Goal: Task Accomplishment & Management: Use online tool/utility

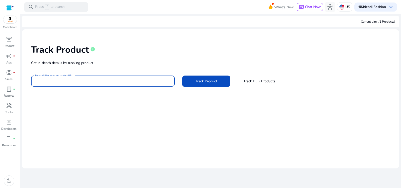
click at [97, 81] on input "Enter ASIN or Amazon product URL" at bounding box center [102, 81] width 135 height 6
paste input "**********"
type input "**********"
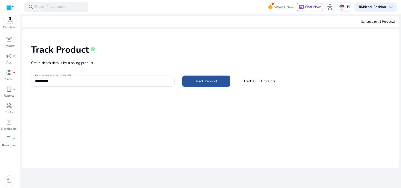
click at [216, 80] on span "Track Product" at bounding box center [206, 80] width 22 height 5
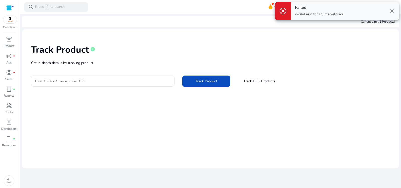
click at [13, 20] on img at bounding box center [10, 20] width 14 height 8
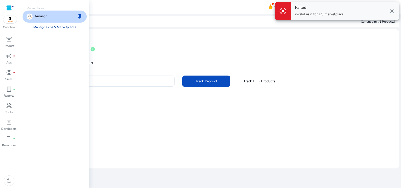
click at [50, 28] on link "Manage Geos & Marketplaces" at bounding box center [54, 27] width 51 height 9
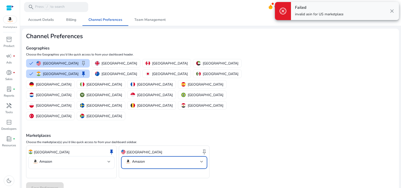
click at [202, 158] on div at bounding box center [201, 161] width 3 height 6
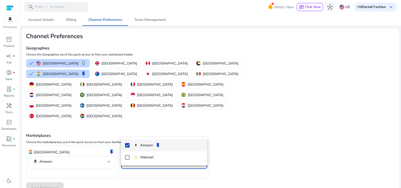
click at [62, 132] on div at bounding box center [200, 94] width 401 height 188
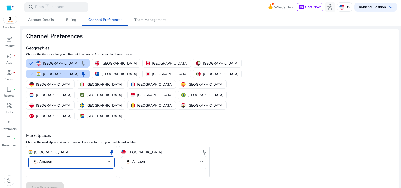
click at [62, 158] on mat-select-trigger "Amazon" at bounding box center [69, 161] width 75 height 6
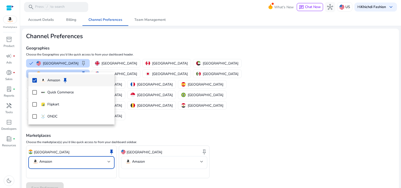
click at [250, 129] on div at bounding box center [200, 94] width 401 height 188
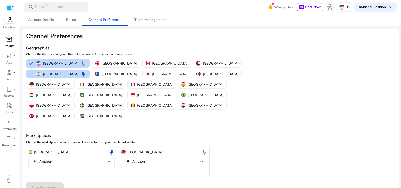
click at [11, 38] on span "inventory_2" at bounding box center [9, 39] width 6 height 6
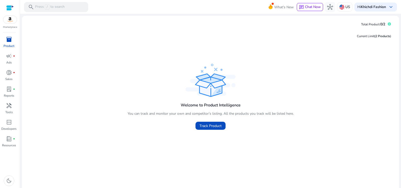
click at [132, 118] on div "Welcome to Product Intelligence You can track and monitor your own and competit…" at bounding box center [210, 114] width 166 height 33
click at [202, 125] on span "Track Product" at bounding box center [210, 125] width 22 height 5
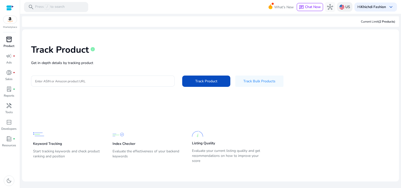
click at [342, 9] on img at bounding box center [341, 7] width 5 height 5
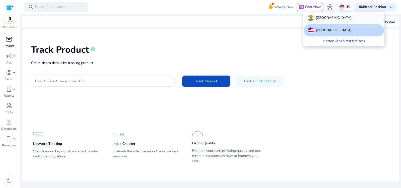
click at [321, 21] on div "India" at bounding box center [343, 18] width 80 height 12
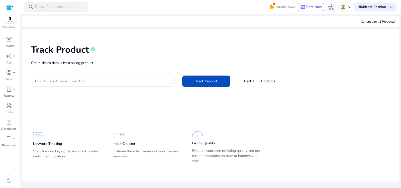
click at [74, 84] on div at bounding box center [102, 80] width 135 height 11
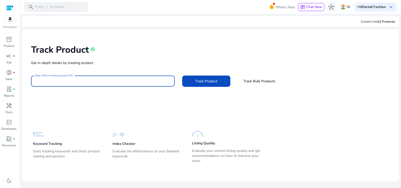
click at [73, 82] on input "Enter ASIN or Amazon product URL" at bounding box center [102, 81] width 135 height 6
paste input "**********"
type input "**********"
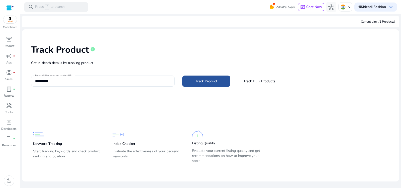
click at [212, 81] on span "Track Product" at bounding box center [206, 80] width 22 height 5
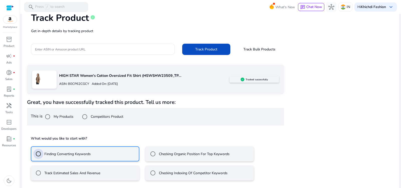
scroll to position [54, 0]
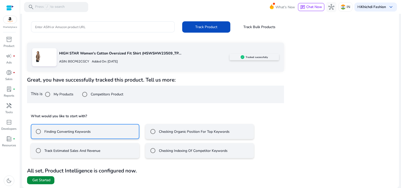
click at [48, 181] on span "Get Started" at bounding box center [41, 179] width 18 height 5
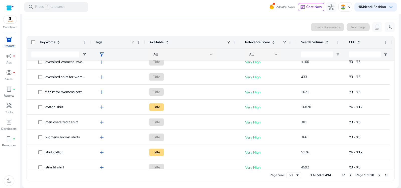
scroll to position [75, 0]
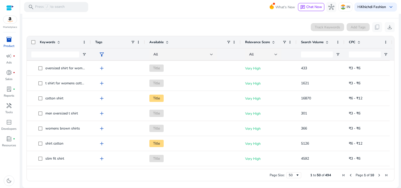
click at [325, 42] on span at bounding box center [327, 42] width 4 height 4
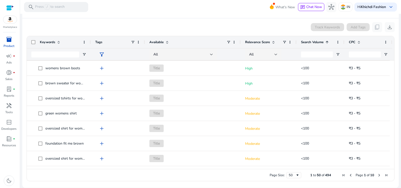
click at [325, 43] on span at bounding box center [327, 42] width 4 height 4
drag, startPoint x: 394, startPoint y: 79, endPoint x: 395, endPoint y: 86, distance: 7.6
click at [395, 86] on ag-grid-angular "Press ENTER to sort. Press ALT DOWN to open column menu. Press CTRL ENTER to op…" at bounding box center [211, 108] width 376 height 150
drag, startPoint x: 393, startPoint y: 83, endPoint x: 393, endPoint y: 87, distance: 4.0
click at [393, 87] on ag-grid-angular "Press ENTER to sort. Press ALT DOWN to open column menu. Press CTRL ENTER to op…" at bounding box center [211, 108] width 376 height 150
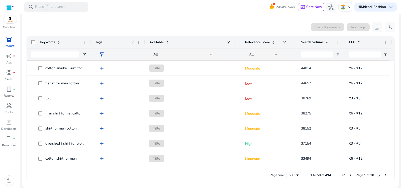
click at [393, 87] on ag-grid-angular "Press ENTER to sort. Press ALT DOWN to open column menu. Press CTRL ENTER to op…" at bounding box center [211, 108] width 376 height 150
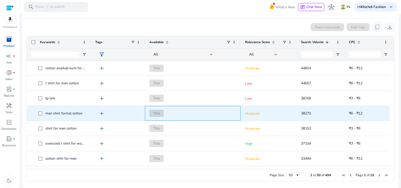
click at [156, 113] on span "Title" at bounding box center [156, 112] width 14 height 7
click at [266, 113] on p "Moderate" at bounding box center [268, 113] width 47 height 10
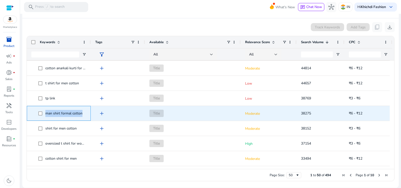
drag, startPoint x: 45, startPoint y: 113, endPoint x: 83, endPoint y: 112, distance: 38.1
click at [83, 112] on span "man shirt formal cotton" at bounding box center [62, 113] width 48 height 10
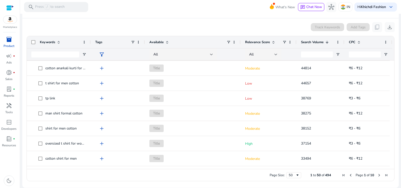
drag, startPoint x: 392, startPoint y: 80, endPoint x: 392, endPoint y: 95, distance: 15.3
click at [392, 95] on ag-grid-angular "Press SPACE to select this row. Drag here to set row groups Drag here to set co…" at bounding box center [211, 108] width 376 height 150
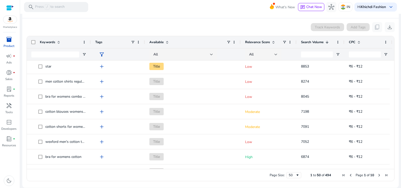
scroll to position [261, 0]
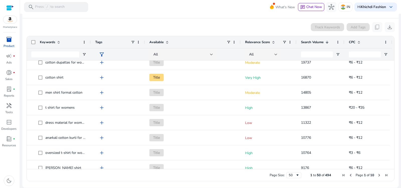
click at [292, 178] on div "Page Size: 50 1 to 50 of 494 Page 1 of 10" at bounding box center [210, 174] width 367 height 12
click at [291, 176] on div "50" at bounding box center [291, 174] width 7 height 5
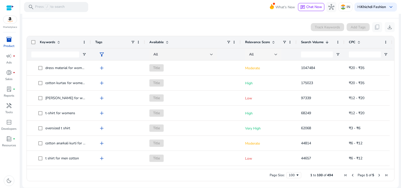
click at [275, 55] on div at bounding box center [275, 54] width 3 height 2
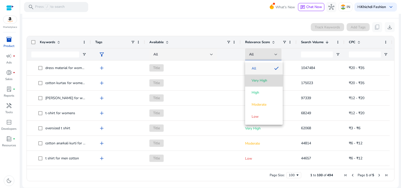
click at [268, 79] on span "Very High" at bounding box center [264, 80] width 30 height 5
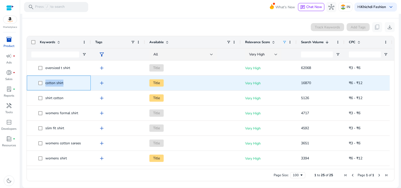
drag, startPoint x: 67, startPoint y: 83, endPoint x: 46, endPoint y: 82, distance: 20.6
click at [46, 82] on span "cotton shirt" at bounding box center [62, 83] width 48 height 10
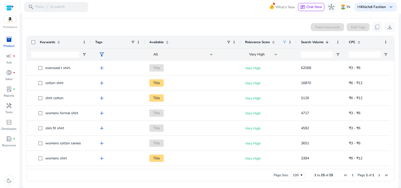
click at [195, 21] on app-product-keyword-grid "Track Keywords Add Tags content_copy download Press SPACE to select this row. D…" at bounding box center [210, 100] width 368 height 165
click at [213, 57] on div at bounding box center [211, 54] width 3 height 6
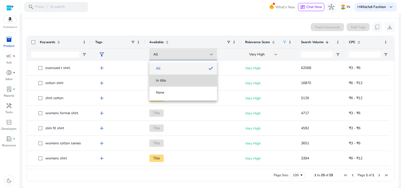
click at [187, 81] on span "In title" at bounding box center [183, 80] width 60 height 5
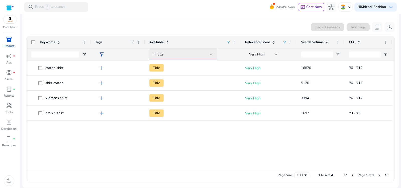
click at [168, 54] on div "In title" at bounding box center [181, 55] width 57 height 6
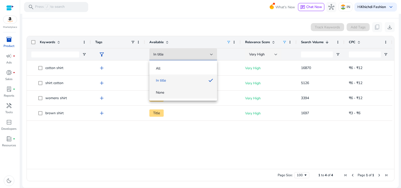
click at [164, 92] on span "None" at bounding box center [183, 92] width 60 height 5
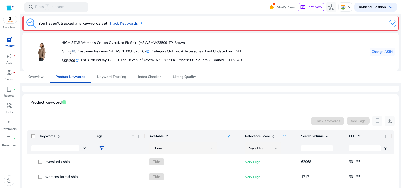
scroll to position [94, 0]
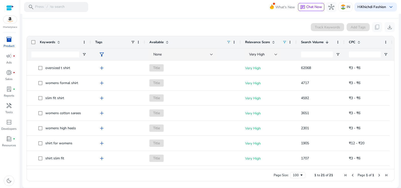
click at [392, 90] on ag-grid-angular "1 to 21 of 21. Press SPACE to select this row. Drag here to set row groups Drag…" at bounding box center [211, 108] width 376 height 150
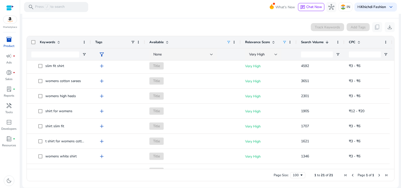
click at [392, 101] on div "Drag here to set row groups Drag here to set column labels Keywords Tags Availa…" at bounding box center [211, 108] width 368 height 145
drag, startPoint x: 392, startPoint y: 101, endPoint x: 392, endPoint y: 105, distance: 4.8
click at [392, 105] on div "Drag here to set row groups Drag here to set column labels Keywords Tags Availa…" at bounding box center [211, 108] width 368 height 145
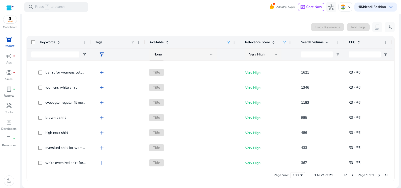
scroll to position [102, 0]
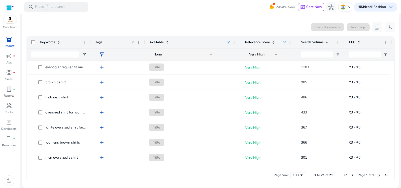
click at [392, 153] on div "Drag here to set row groups Drag here to set column labels Keywords Tags Availa…" at bounding box center [211, 108] width 368 height 145
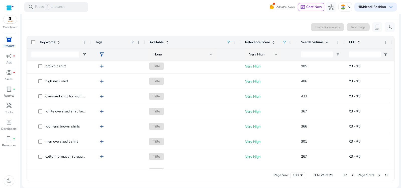
click at [389, 130] on div at bounding box center [391, 65] width 5 height 315
click at [264, 56] on span "Very High" at bounding box center [257, 54] width 16 height 5
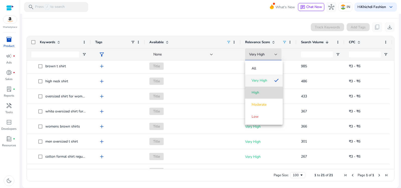
click at [257, 92] on span "High" at bounding box center [255, 92] width 8 height 5
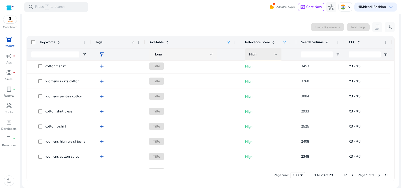
click at [257, 57] on div "High" at bounding box center [263, 54] width 28 height 6
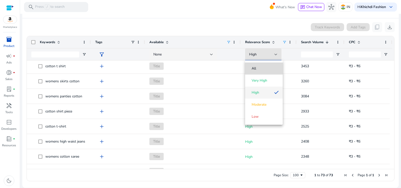
click at [256, 68] on span "All" at bounding box center [264, 68] width 30 height 5
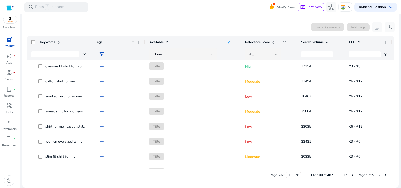
click at [311, 41] on span "Search Volume" at bounding box center [312, 42] width 23 height 5
click at [320, 41] on span "Search Volume" at bounding box center [312, 42] width 23 height 5
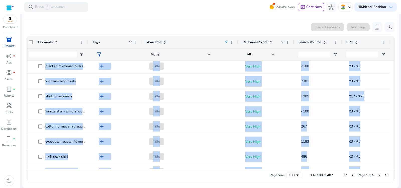
scroll to position [0, 5]
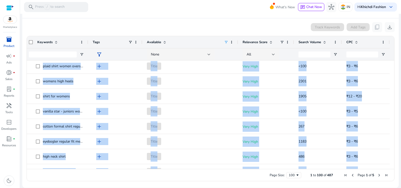
drag, startPoint x: 392, startPoint y: 74, endPoint x: 391, endPoint y: 55, distance: 18.8
click at [391, 55] on div "Drag here to set row groups Drag here to set column labels Keywords Tags Availa…" at bounding box center [211, 108] width 368 height 145
click at [391, 55] on div "Keywords Tags Available Relevance Score" at bounding box center [209, 48] width 370 height 24
click at [391, 56] on div "Keywords Tags Available Relevance Score" at bounding box center [209, 48] width 370 height 24
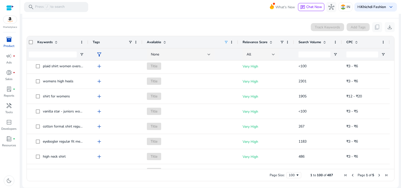
click at [264, 29] on div "Track Keywords Add Tags content_copy download" at bounding box center [210, 27] width 368 height 10
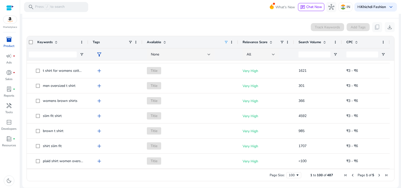
scroll to position [0, 0]
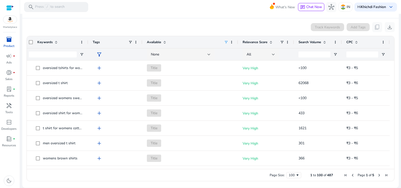
click at [321, 41] on span at bounding box center [324, 42] width 6 height 4
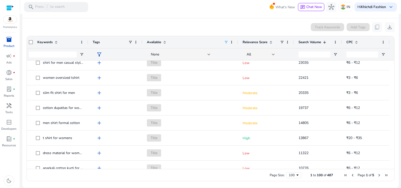
scroll to position [223, 0]
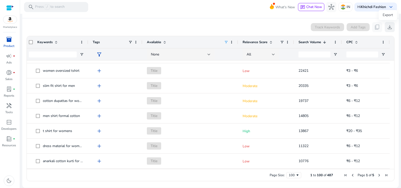
click at [390, 28] on span "download" at bounding box center [389, 27] width 6 height 6
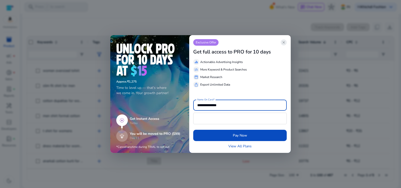
click at [283, 44] on span "close" at bounding box center [283, 42] width 4 height 4
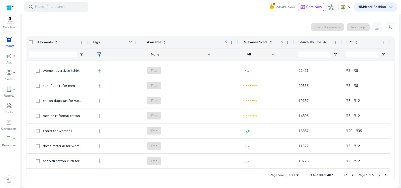
click at [375, 26] on app-icon-holder "content_copy" at bounding box center [377, 27] width 10 height 10
click at [375, 27] on app-icon-holder "content_copy" at bounding box center [377, 27] width 10 height 10
click at [374, 27] on app-icon-holder "content_copy" at bounding box center [377, 27] width 10 height 10
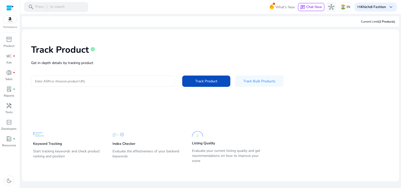
click at [105, 80] on input "Enter ASIN or Amazon product URL" at bounding box center [102, 81] width 135 height 6
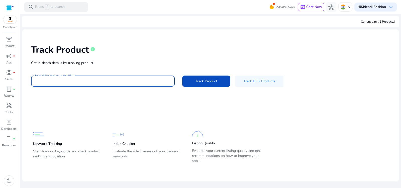
click at [105, 80] on input "Enter ASIN or Amazon product URL" at bounding box center [102, 81] width 135 height 6
type input "**********"
click at [199, 83] on span "Track Product" at bounding box center [206, 80] width 22 height 5
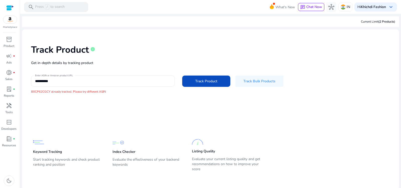
click at [95, 81] on input "**********" at bounding box center [102, 81] width 135 height 6
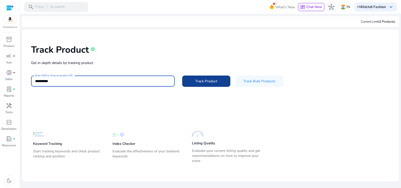
click at [196, 79] on span "Track Product" at bounding box center [206, 80] width 22 height 5
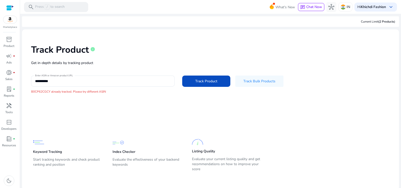
scroll to position [2, 0]
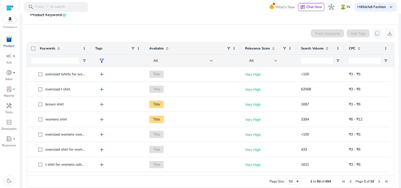
scroll to position [94, 0]
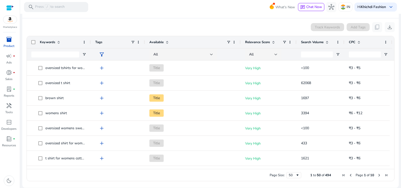
drag, startPoint x: 395, startPoint y: 66, endPoint x: 393, endPoint y: 87, distance: 21.4
click at [394, 87] on ag-grid-angular "1 to 50 of 494. Page 1 of 10 Drag here to set row groups Drag here to set colum…" at bounding box center [211, 108] width 376 height 150
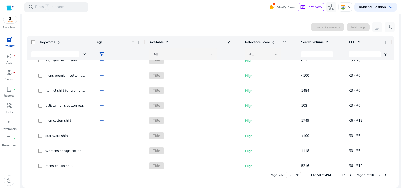
scroll to position [643, 0]
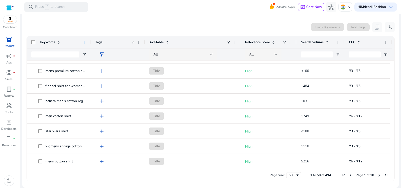
click at [85, 43] on span at bounding box center [84, 42] width 4 height 4
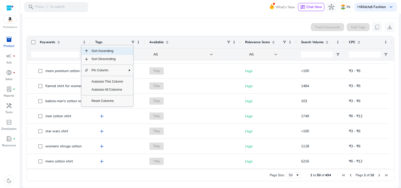
click at [58, 42] on span at bounding box center [59, 42] width 4 height 4
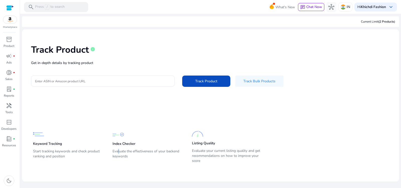
click at [117, 148] on div "Index Checker Evaluate the effectiveness of your backend keywords" at bounding box center [146, 146] width 69 height 36
click at [13, 90] on div "lab_profile fiber_manual_record" at bounding box center [9, 89] width 14 height 8
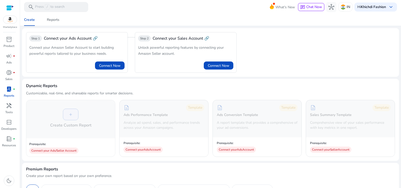
scroll to position [107, 0]
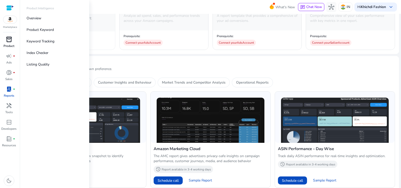
click at [8, 42] on span "inventory_2" at bounding box center [9, 39] width 6 height 6
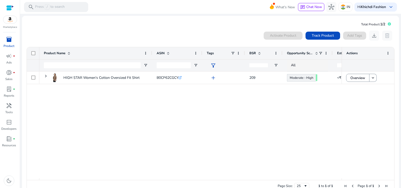
click at [197, 132] on div "HIGH STAR Women's Cotton Oversized Fit Shirt B0CP62CGCY .st0{fill:#2c8af8} add …" at bounding box center [190, 124] width 302 height 106
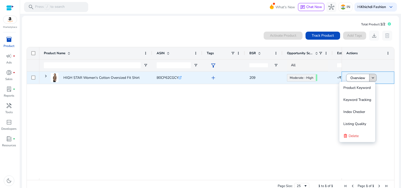
click at [374, 78] on span at bounding box center [372, 78] width 7 height 12
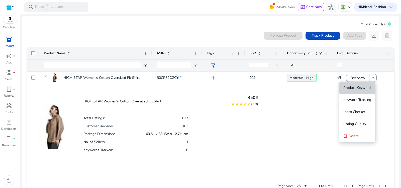
click at [358, 86] on span "Product Keyword" at bounding box center [356, 87] width 27 height 5
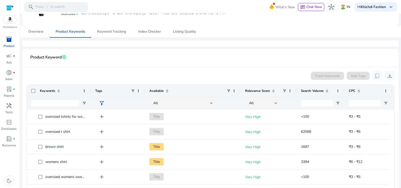
scroll to position [46, 0]
click at [110, 29] on span "Keyword Tracking" at bounding box center [111, 31] width 29 height 4
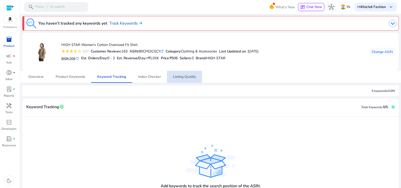
click at [185, 76] on span "Listing Quality" at bounding box center [184, 77] width 23 height 4
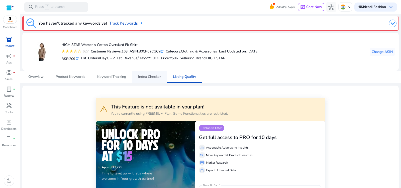
click at [149, 78] on span "Index Checker" at bounding box center [149, 77] width 23 height 4
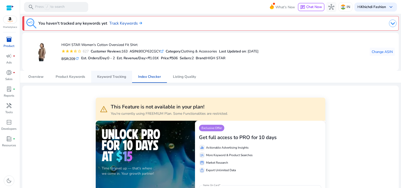
click at [104, 77] on span "Keyword Tracking" at bounding box center [111, 77] width 29 height 4
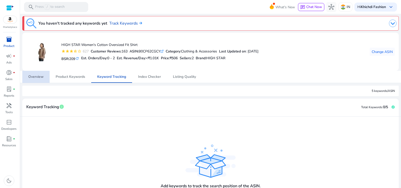
click at [32, 78] on span "Overview" at bounding box center [35, 77] width 15 height 4
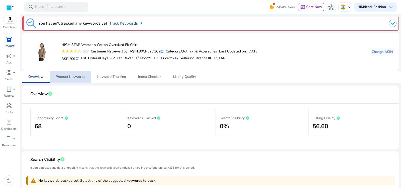
click at [63, 80] on span "Product Keywords" at bounding box center [71, 77] width 30 height 12
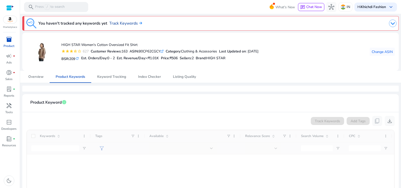
click at [120, 23] on link "Track Keywords" at bounding box center [125, 23] width 33 height 6
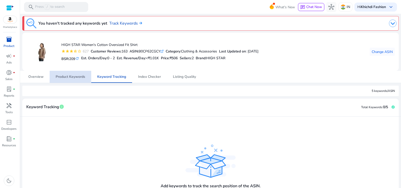
click at [75, 76] on span "Product Keywords" at bounding box center [71, 77] width 30 height 4
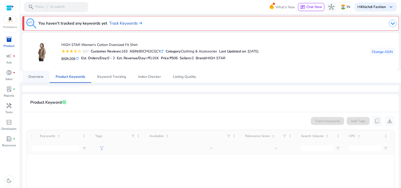
click at [49, 82] on link "Overview" at bounding box center [35, 77] width 27 height 12
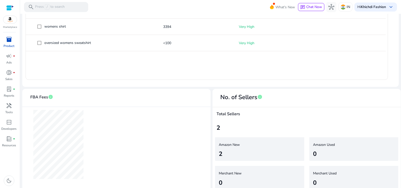
scroll to position [248, 0]
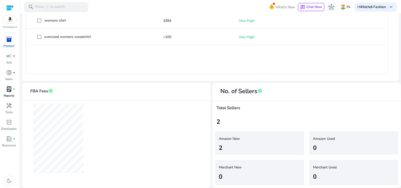
click at [8, 93] on p "Reports" at bounding box center [9, 95] width 11 height 5
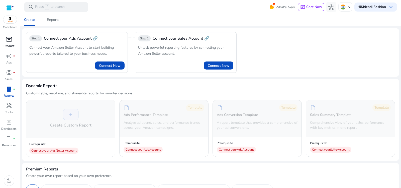
scroll to position [164, 0]
